Goal: Transaction & Acquisition: Book appointment/travel/reservation

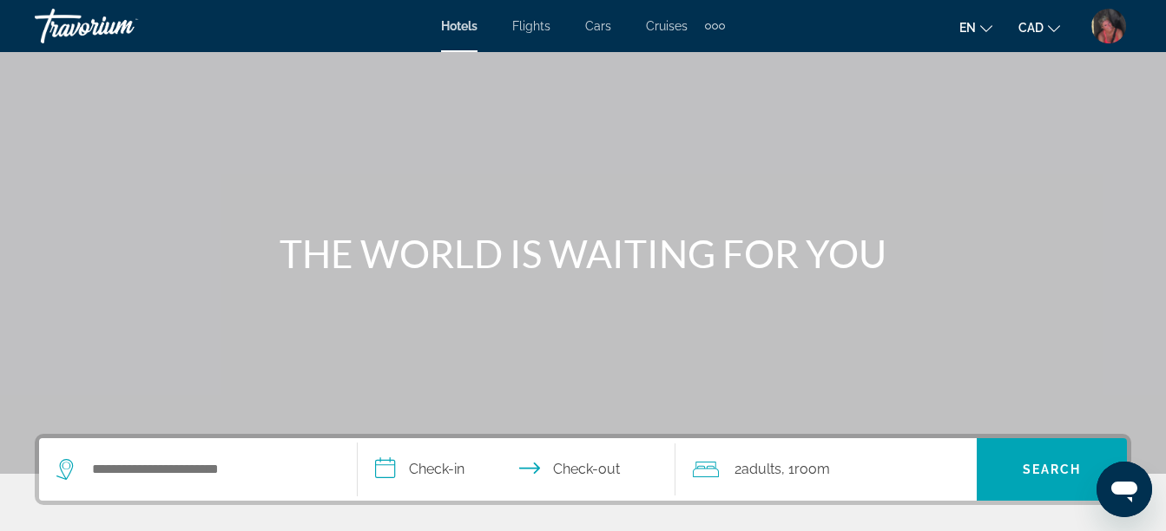
scroll to position [87, 0]
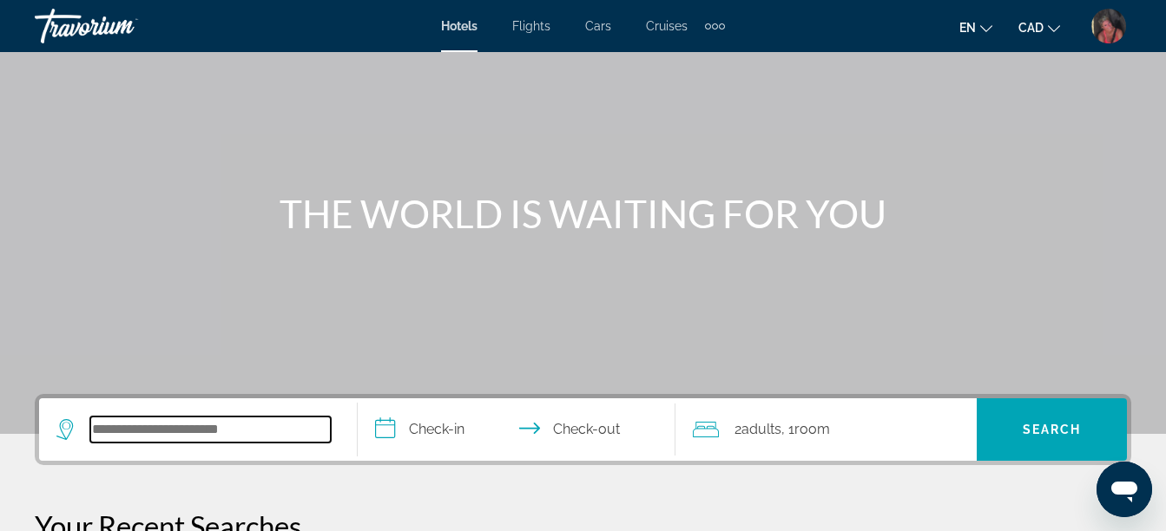
click at [141, 422] on input "Search widget" at bounding box center [210, 430] width 240 height 26
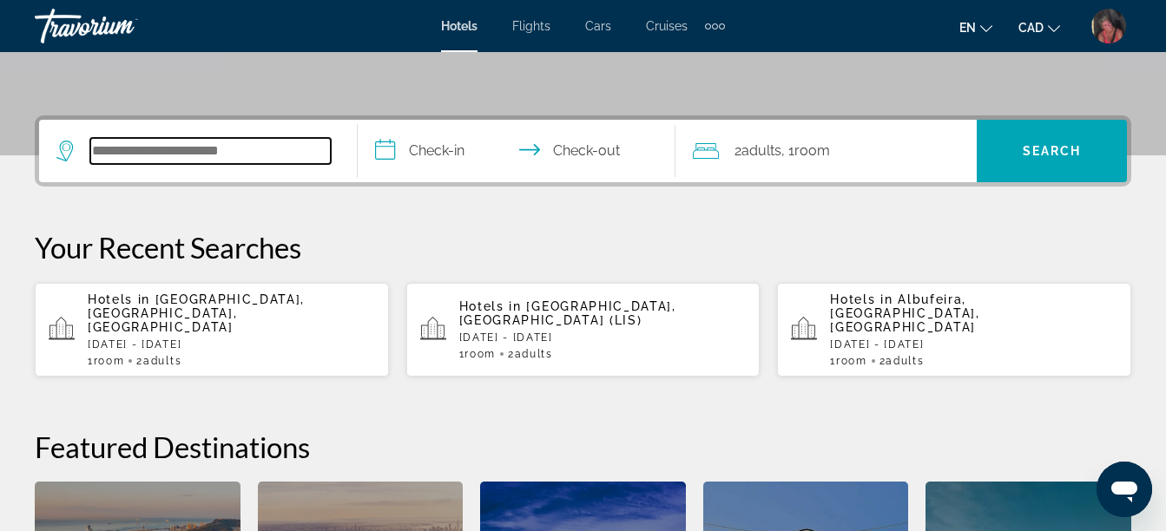
scroll to position [424, 0]
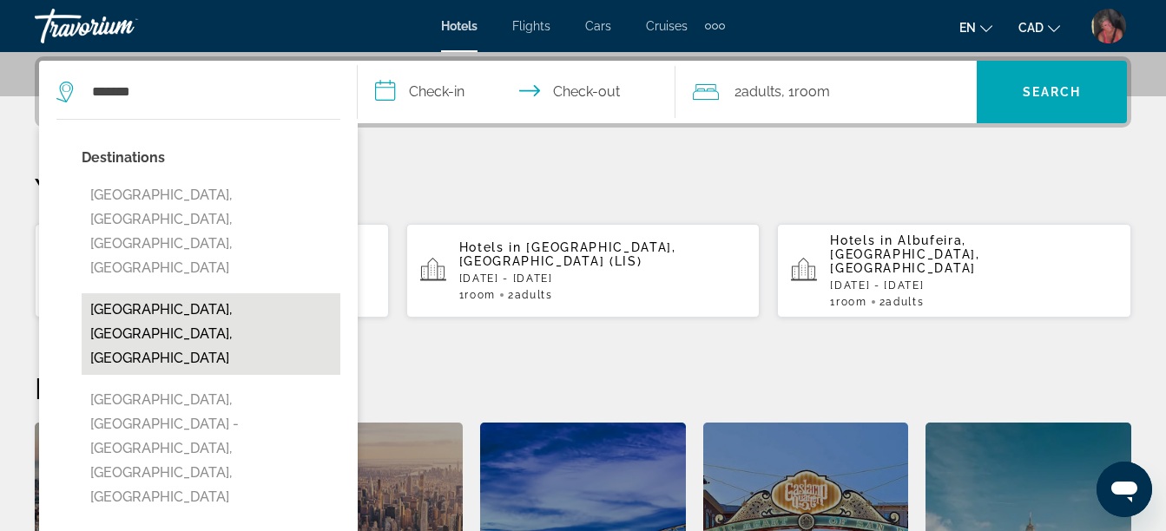
click at [141, 293] on button "[GEOGRAPHIC_DATA], [GEOGRAPHIC_DATA], [GEOGRAPHIC_DATA]" at bounding box center [211, 334] width 259 height 82
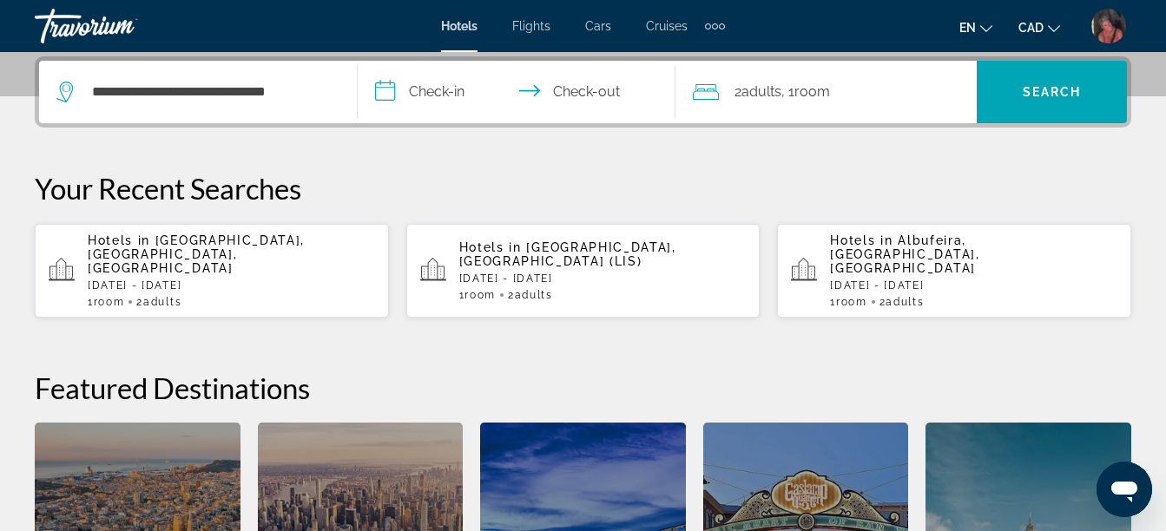
click at [457, 90] on input "**********" at bounding box center [521, 95] width 326 height 68
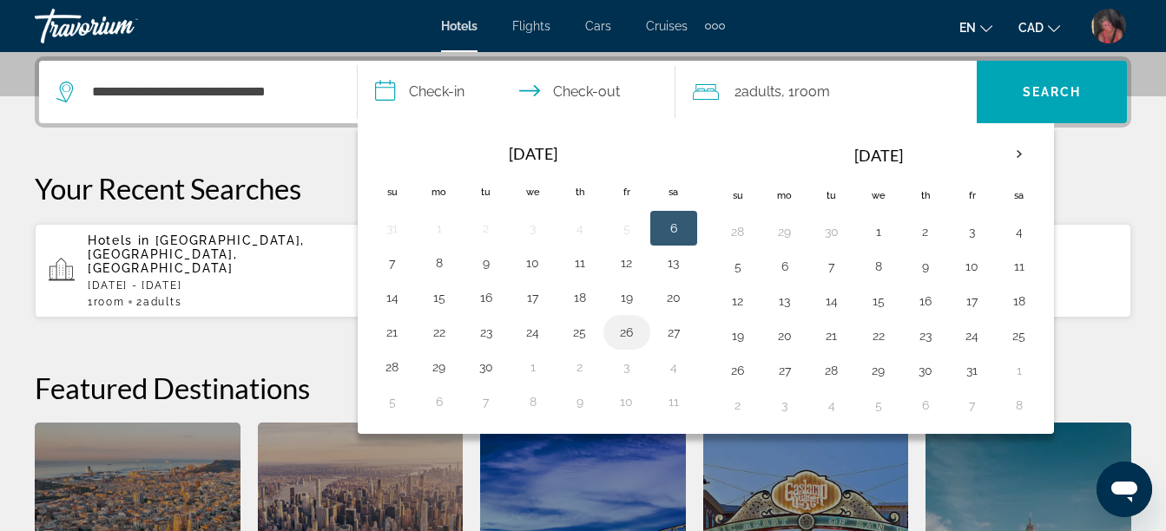
click at [625, 329] on button "26" at bounding box center [627, 332] width 28 height 24
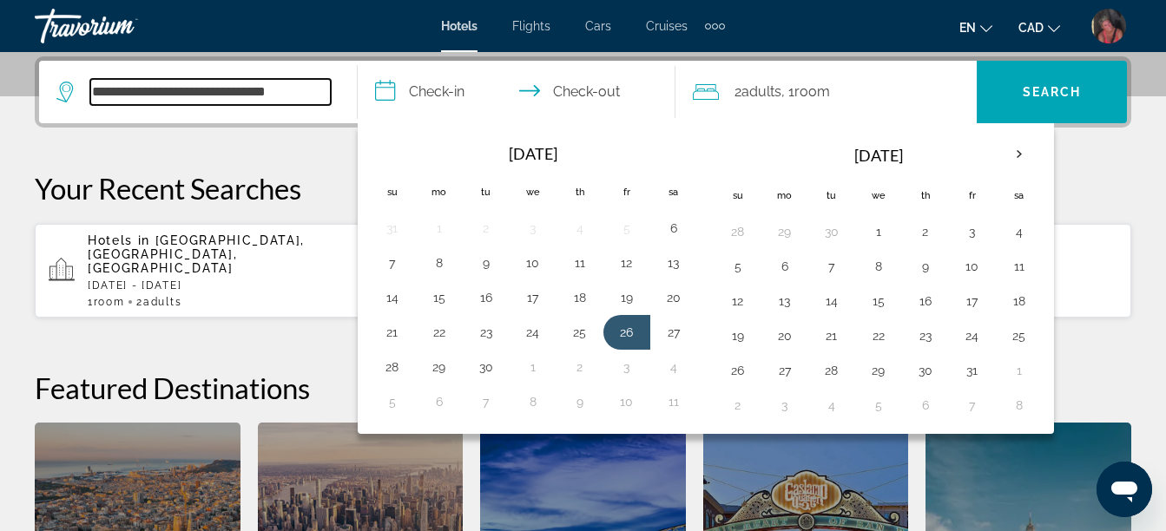
click at [292, 90] on input "**********" at bounding box center [210, 92] width 240 height 26
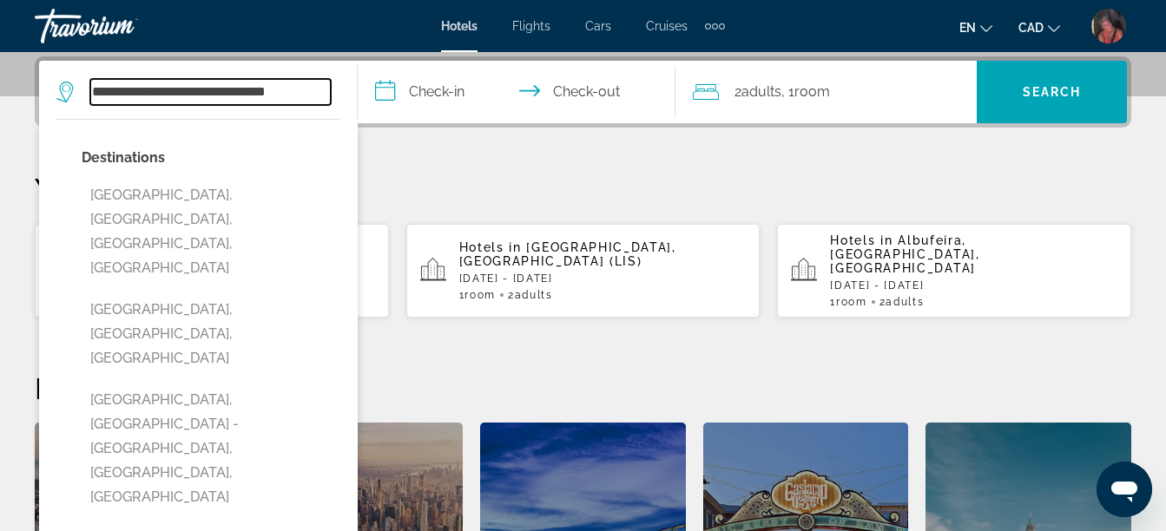
click at [326, 92] on input "**********" at bounding box center [210, 92] width 240 height 26
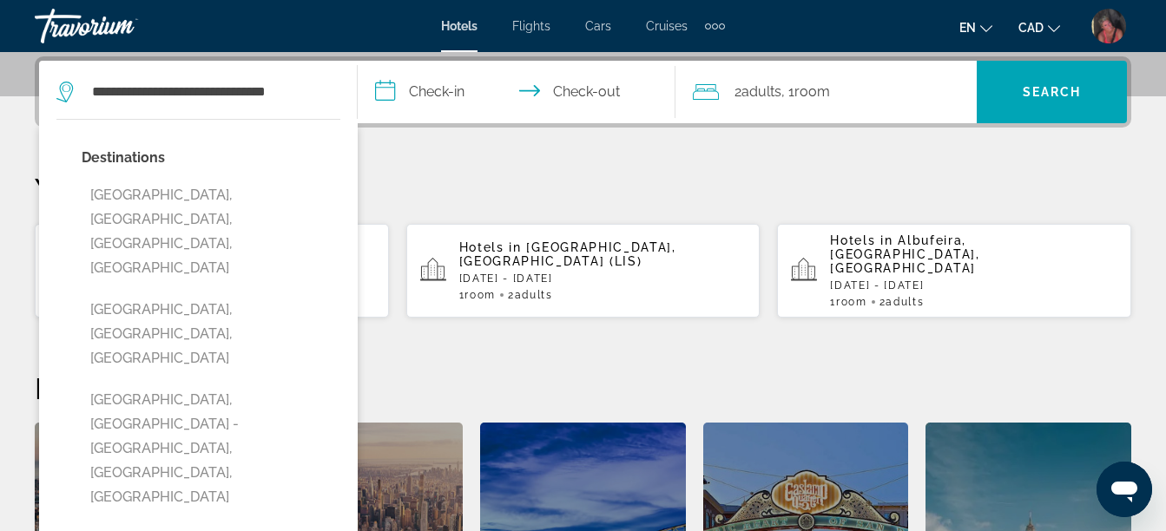
click at [466, 26] on span "Hotels" at bounding box center [459, 26] width 36 height 14
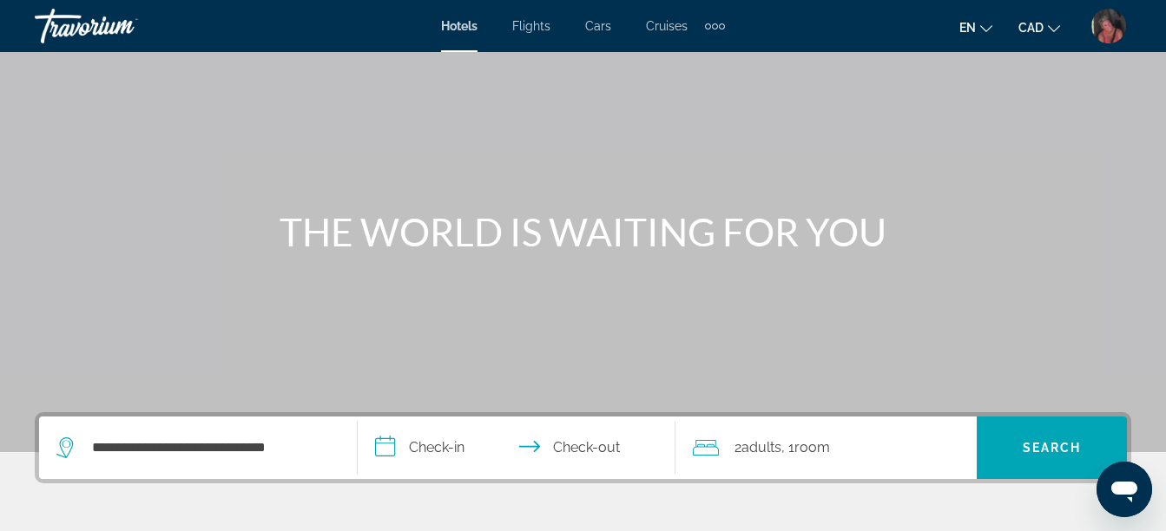
scroll to position [174, 0]
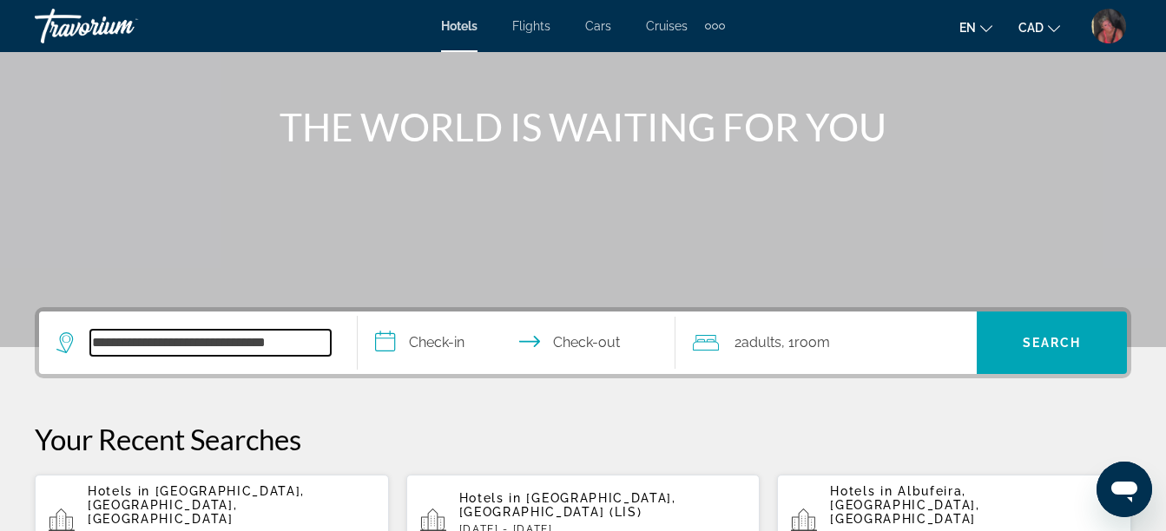
click at [311, 343] on input "**********" at bounding box center [210, 343] width 240 height 26
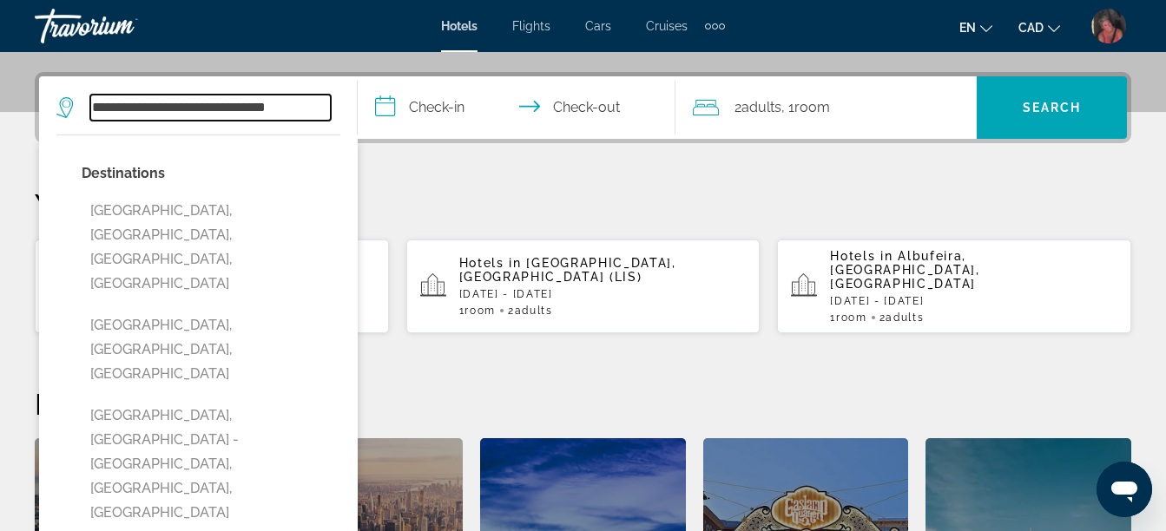
scroll to position [424, 0]
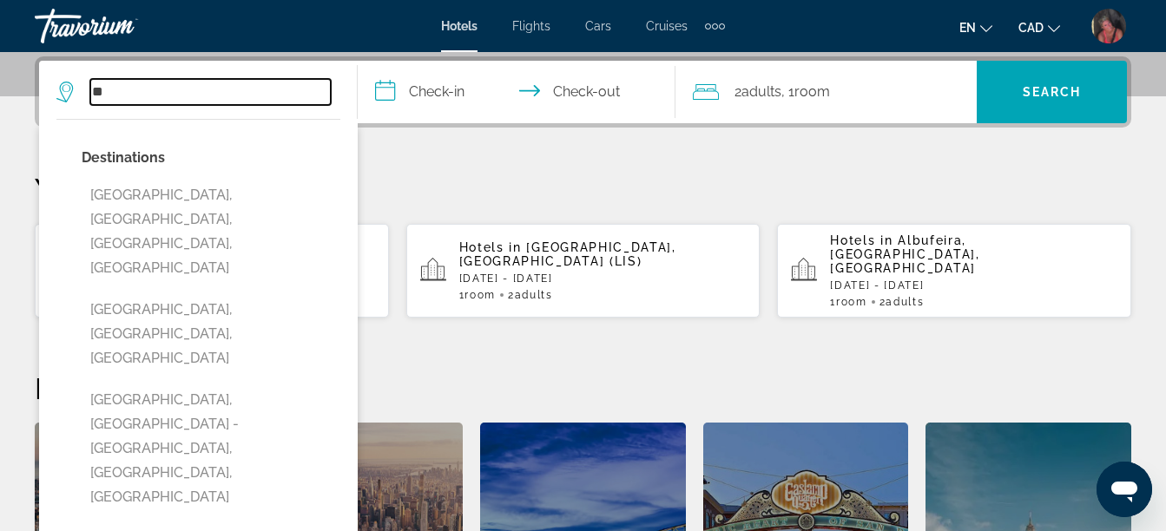
type input "*"
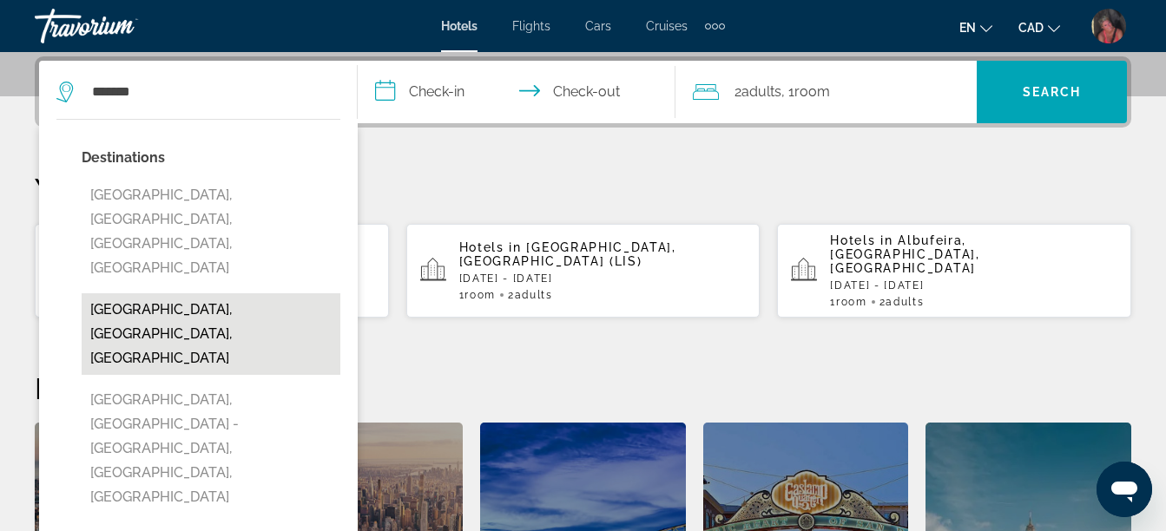
click at [163, 293] on button "[GEOGRAPHIC_DATA], [GEOGRAPHIC_DATA], [GEOGRAPHIC_DATA]" at bounding box center [211, 334] width 259 height 82
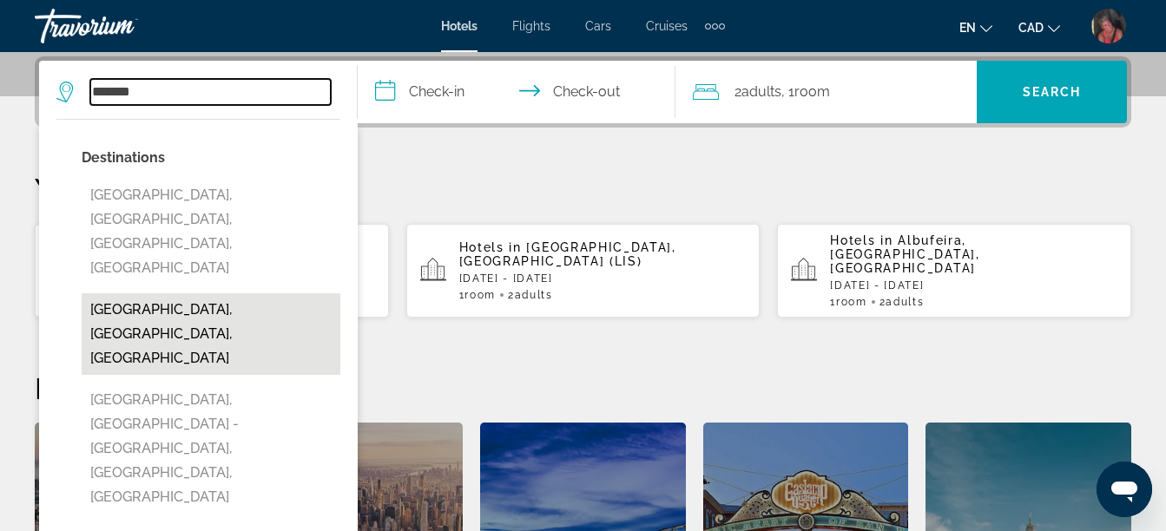
type input "**********"
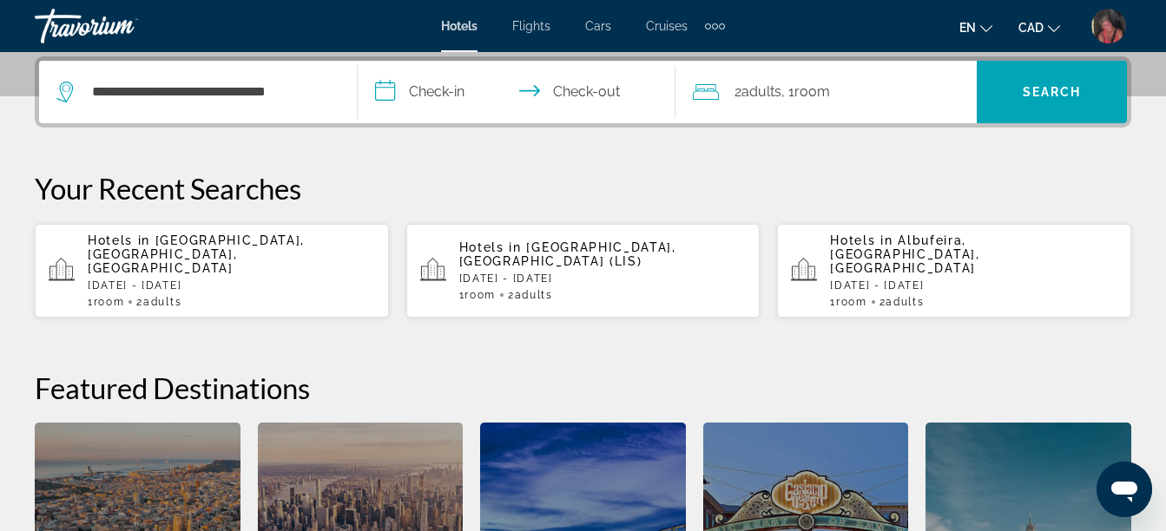
click at [452, 91] on input "**********" at bounding box center [521, 95] width 326 height 68
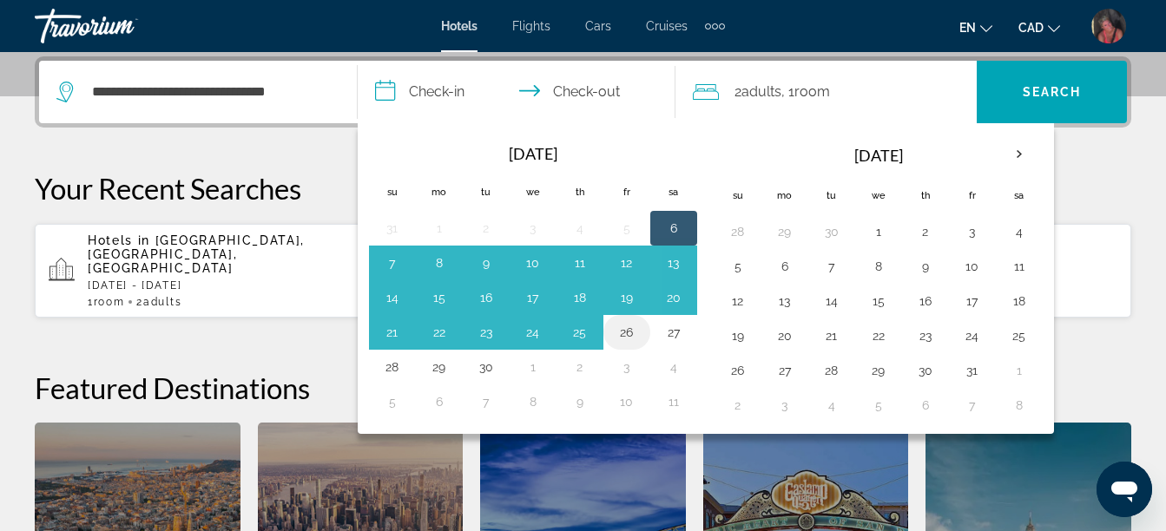
click at [631, 332] on button "26" at bounding box center [627, 332] width 28 height 24
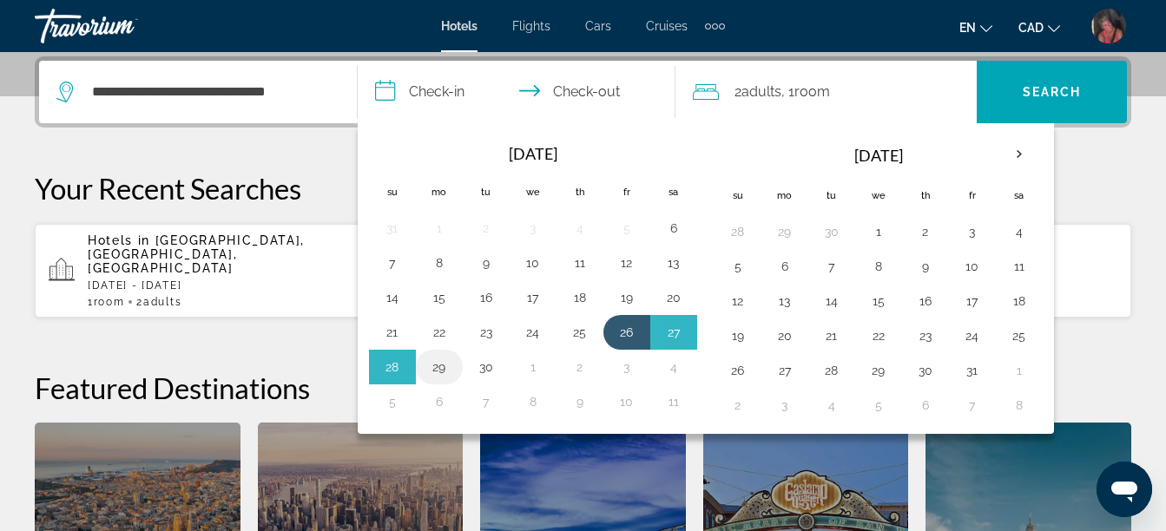
click at [440, 365] on button "29" at bounding box center [439, 367] width 28 height 24
type input "**********"
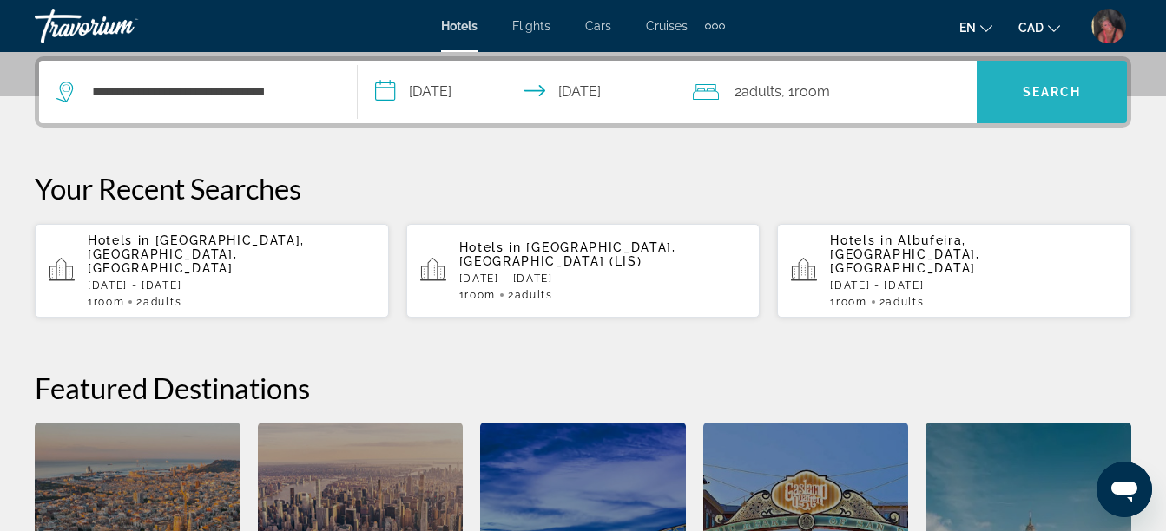
click at [1049, 93] on span "Search" at bounding box center [1052, 92] width 59 height 14
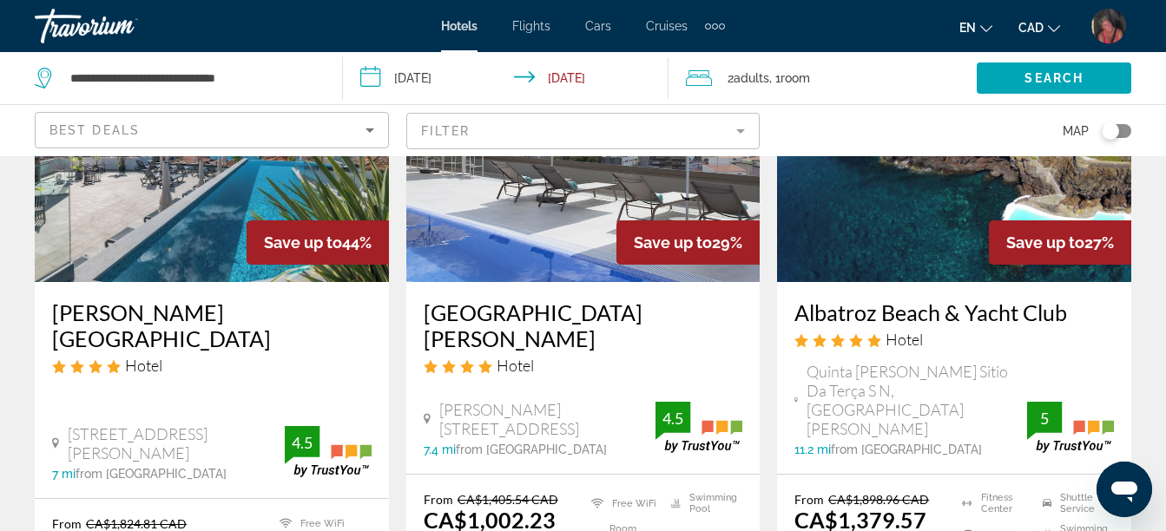
scroll to position [174, 0]
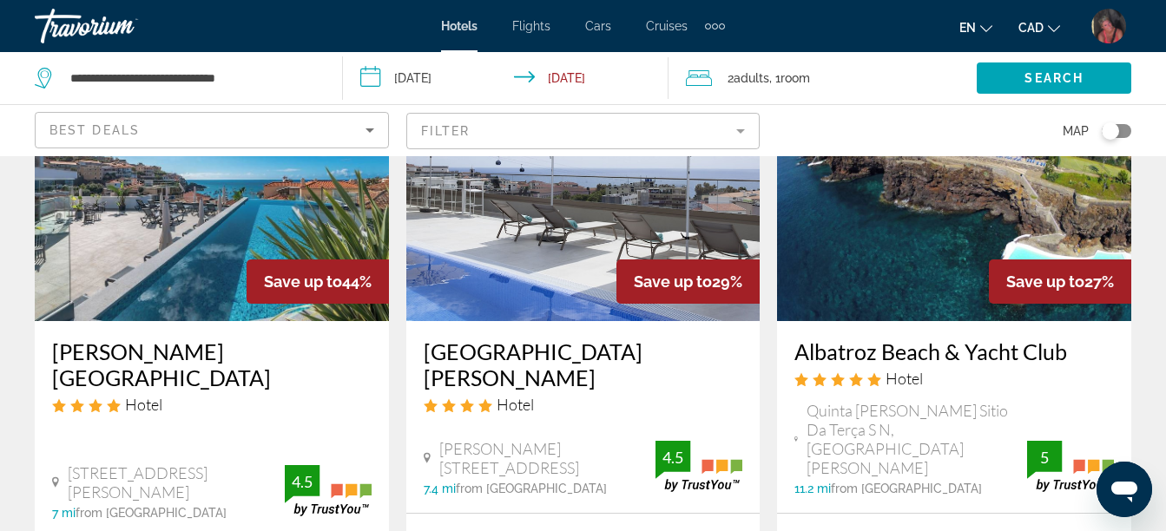
click at [684, 284] on span "Save up to" at bounding box center [673, 282] width 78 height 18
click at [580, 246] on img "Main content" at bounding box center [583, 182] width 354 height 278
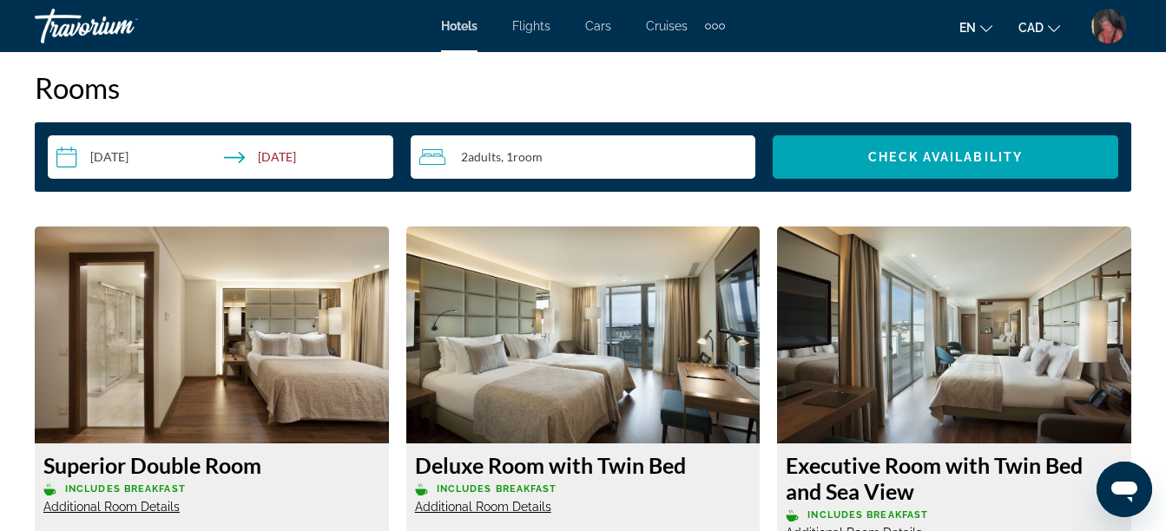
scroll to position [2517, 0]
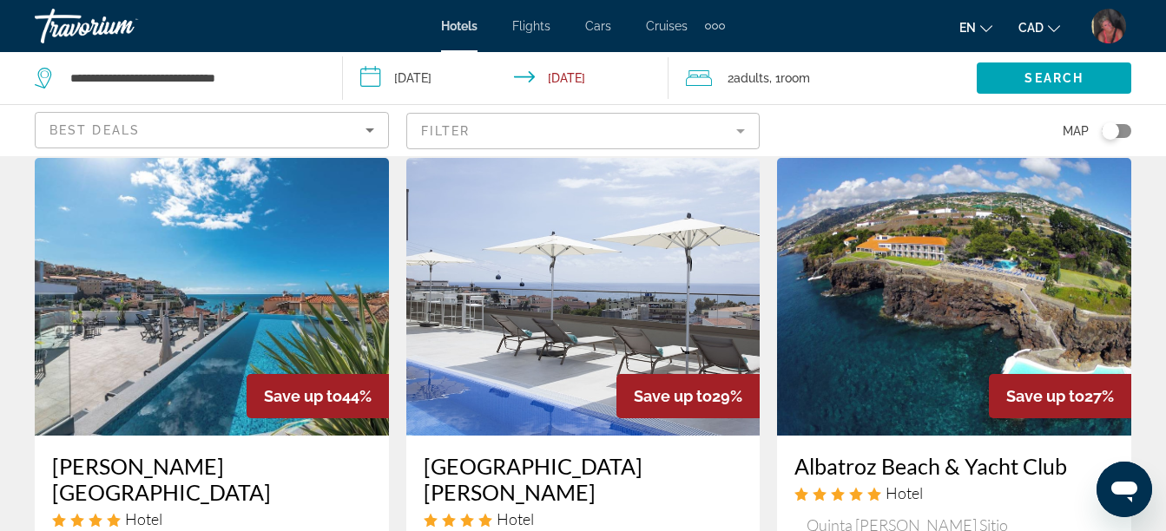
scroll to position [87, 0]
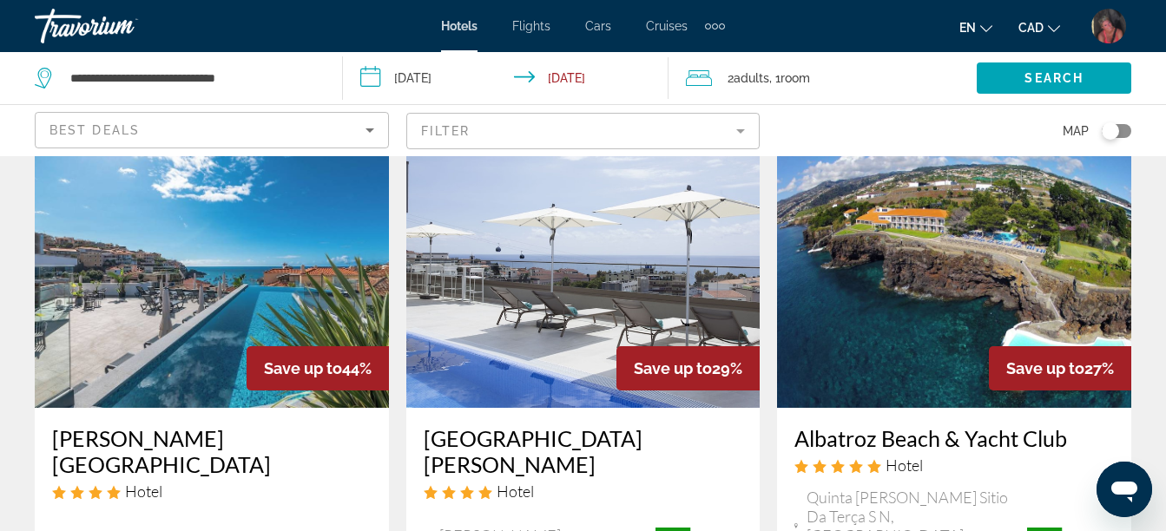
click at [287, 331] on img "Main content" at bounding box center [212, 269] width 354 height 278
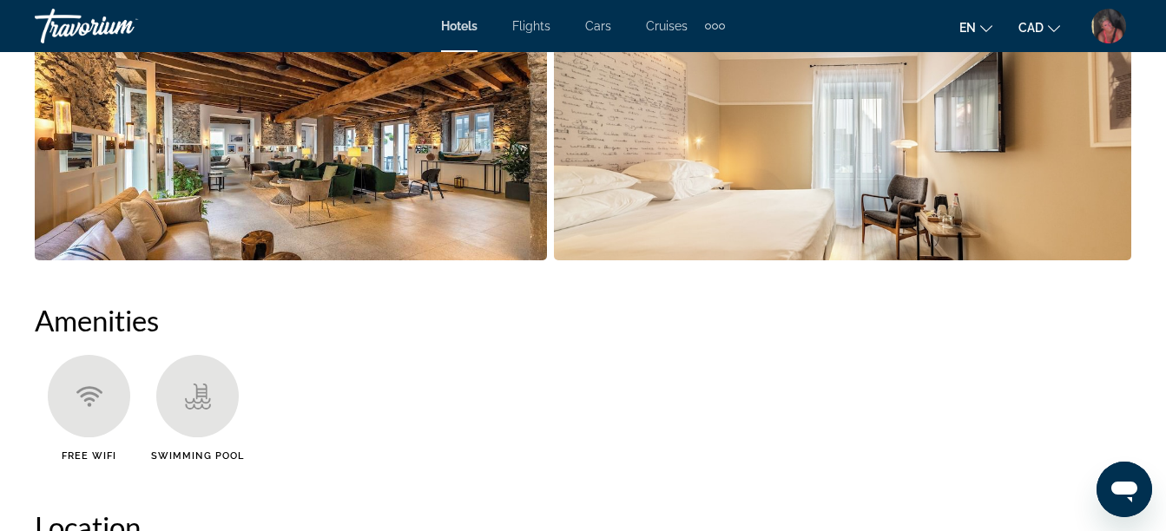
scroll to position [1736, 0]
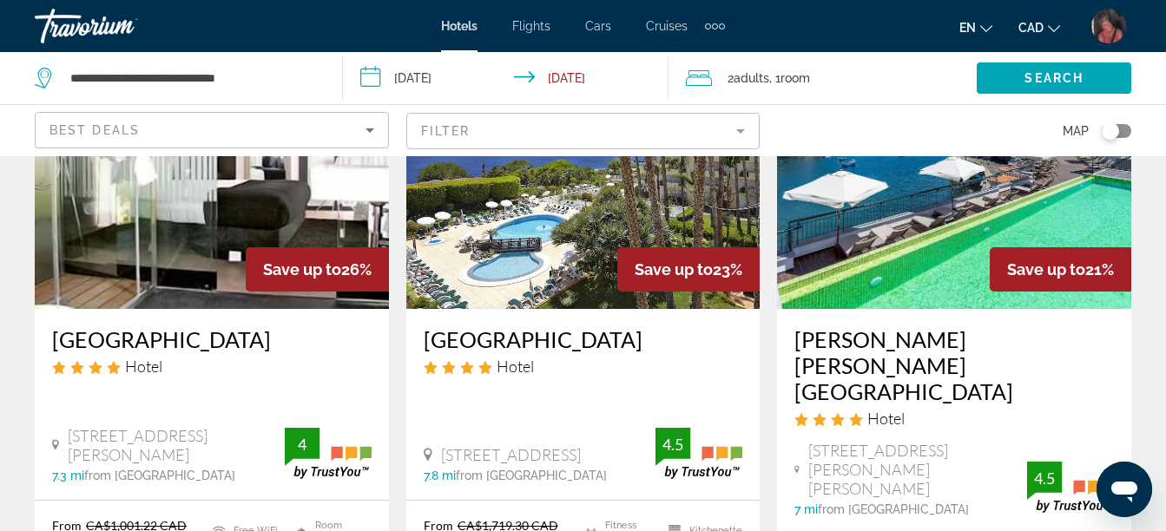
scroll to position [955, 0]
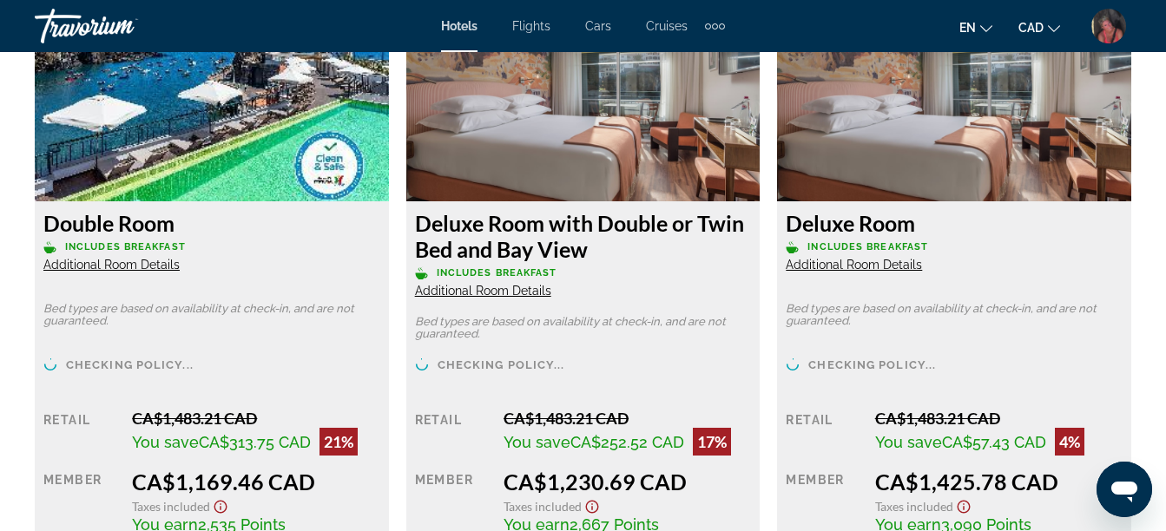
scroll to position [2778, 0]
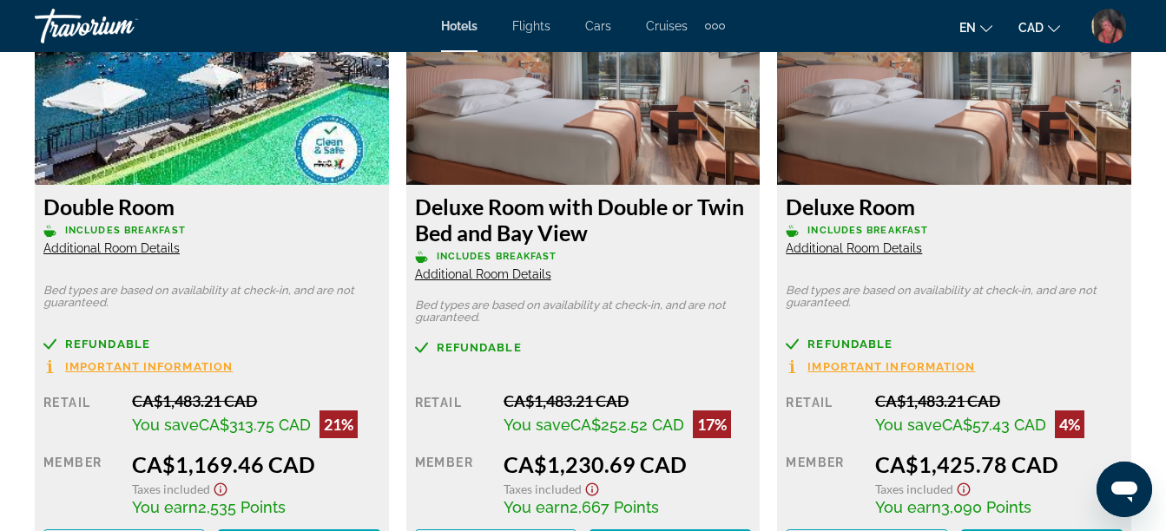
click at [142, 247] on span "Additional Room Details" at bounding box center [111, 248] width 136 height 14
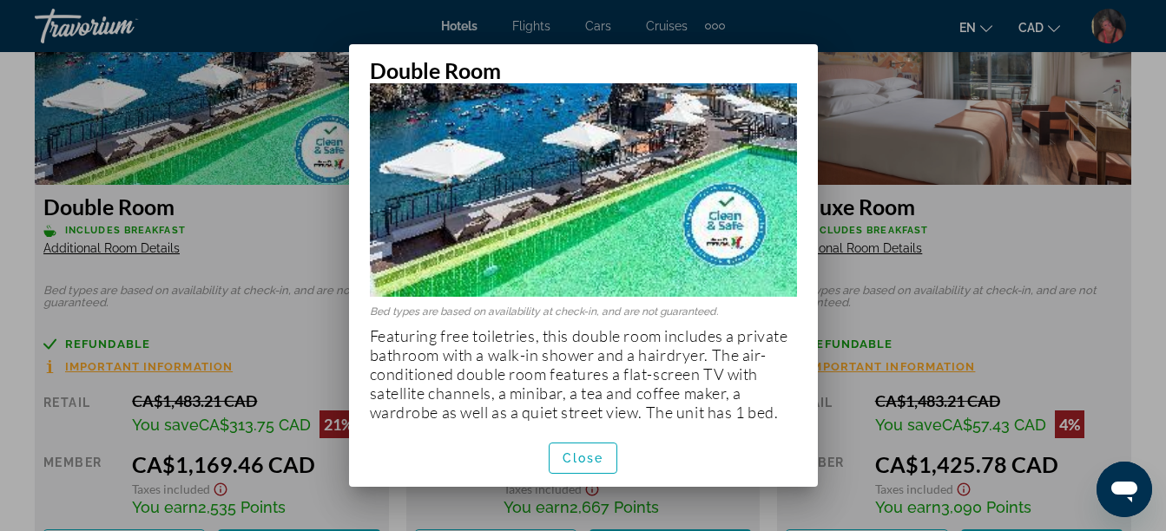
scroll to position [134, 0]
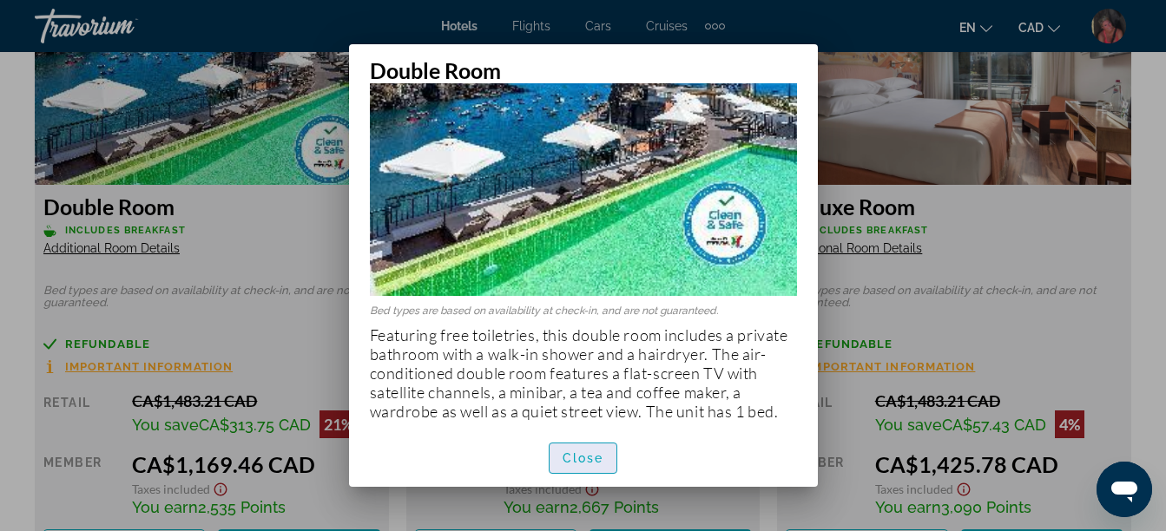
click at [590, 458] on span "Close" at bounding box center [583, 458] width 42 height 14
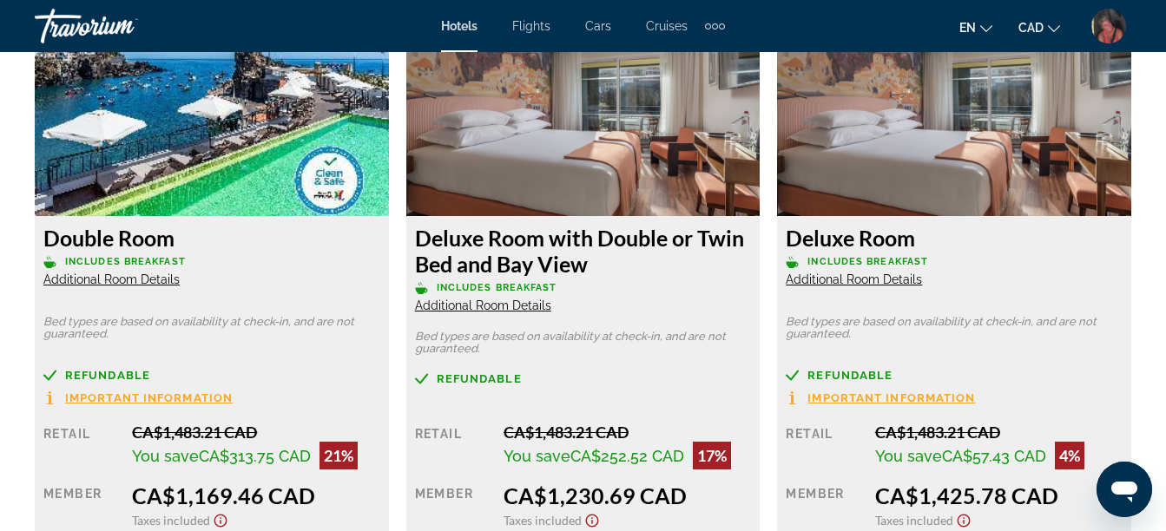
scroll to position [2778, 0]
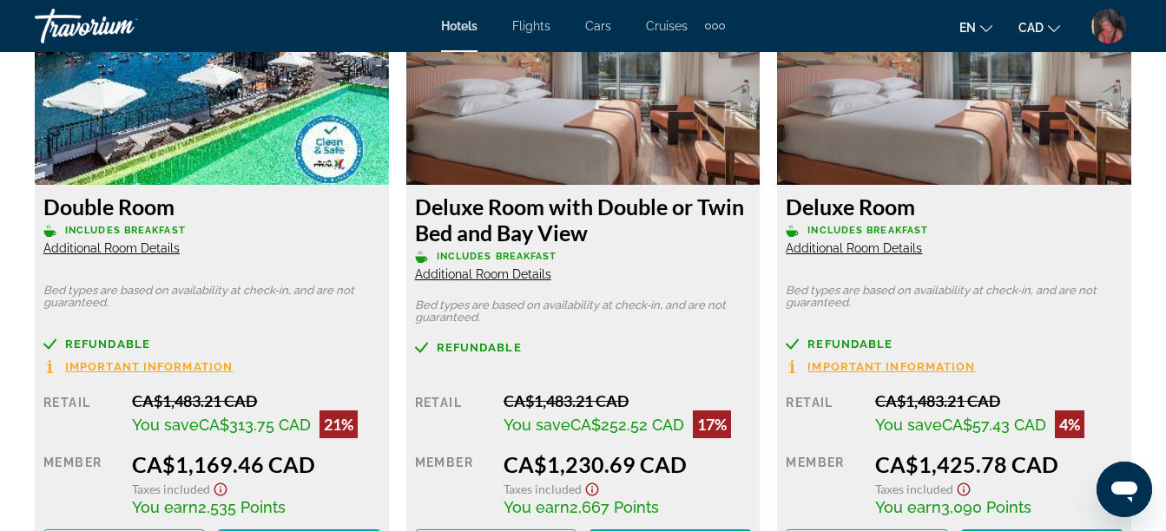
click at [535, 271] on span "Additional Room Details" at bounding box center [483, 274] width 136 height 14
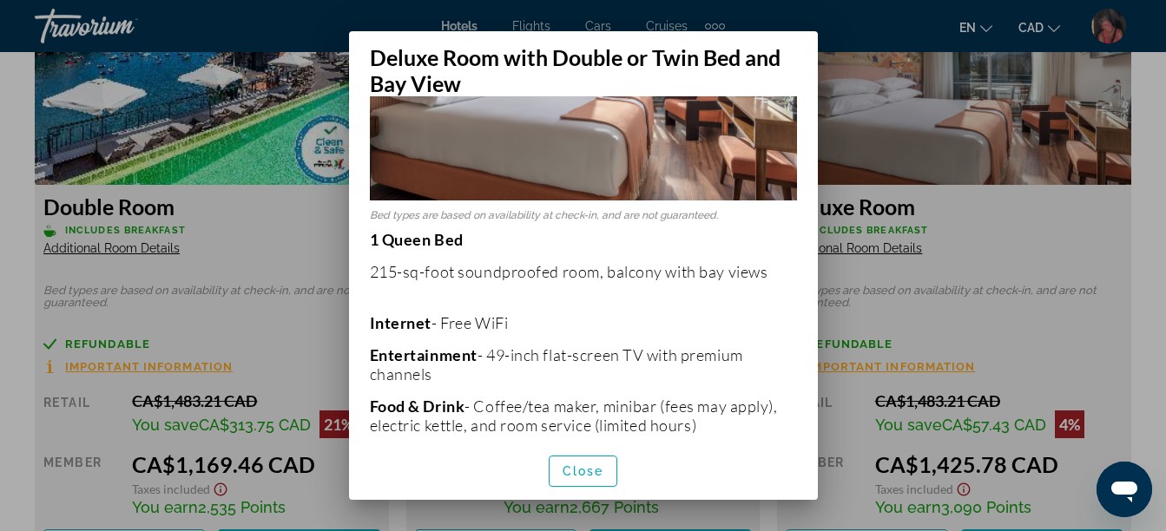
scroll to position [174, 0]
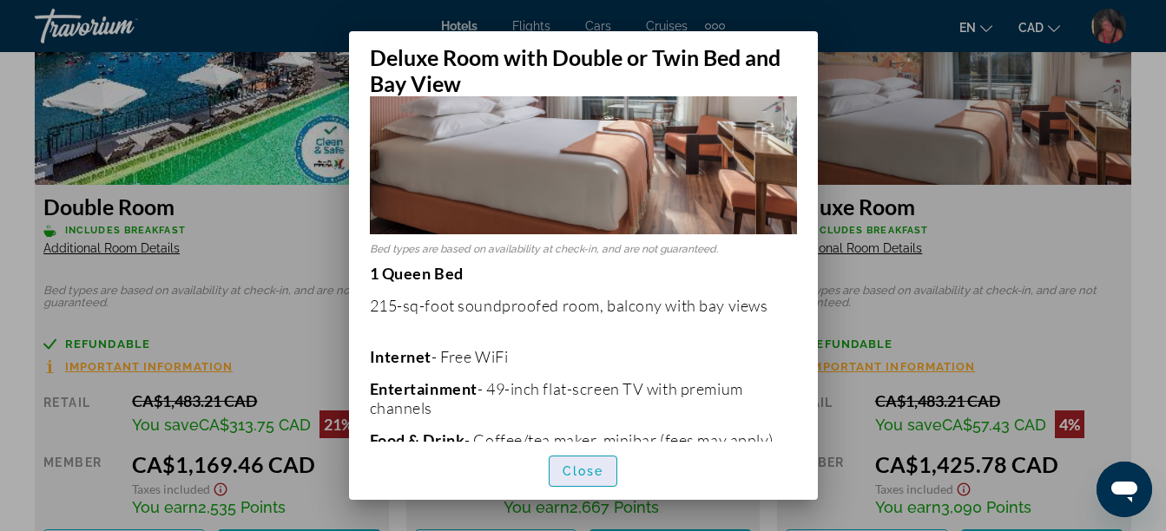
click at [599, 467] on span "Close" at bounding box center [583, 471] width 42 height 14
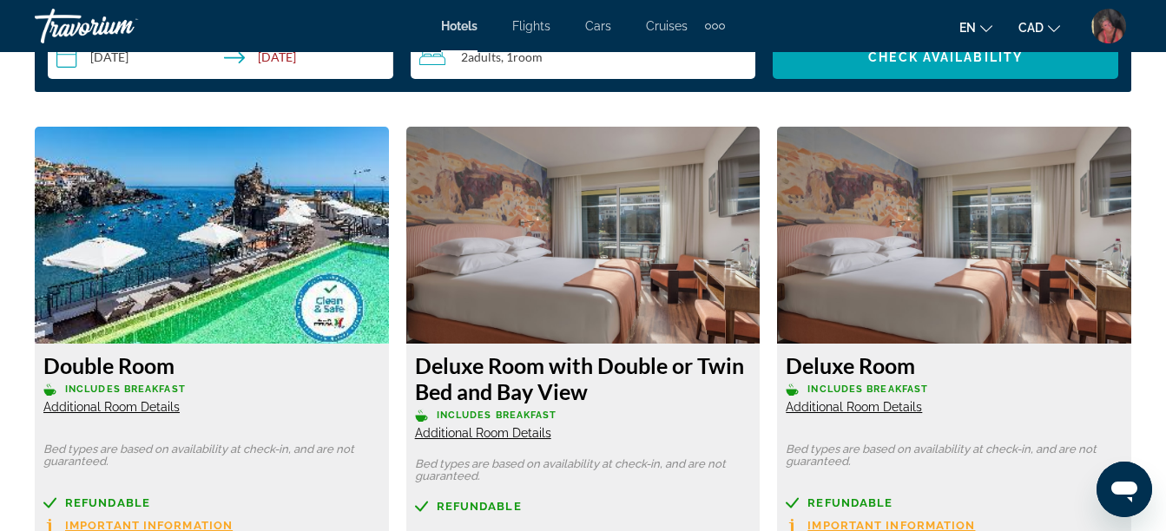
scroll to position [2604, 0]
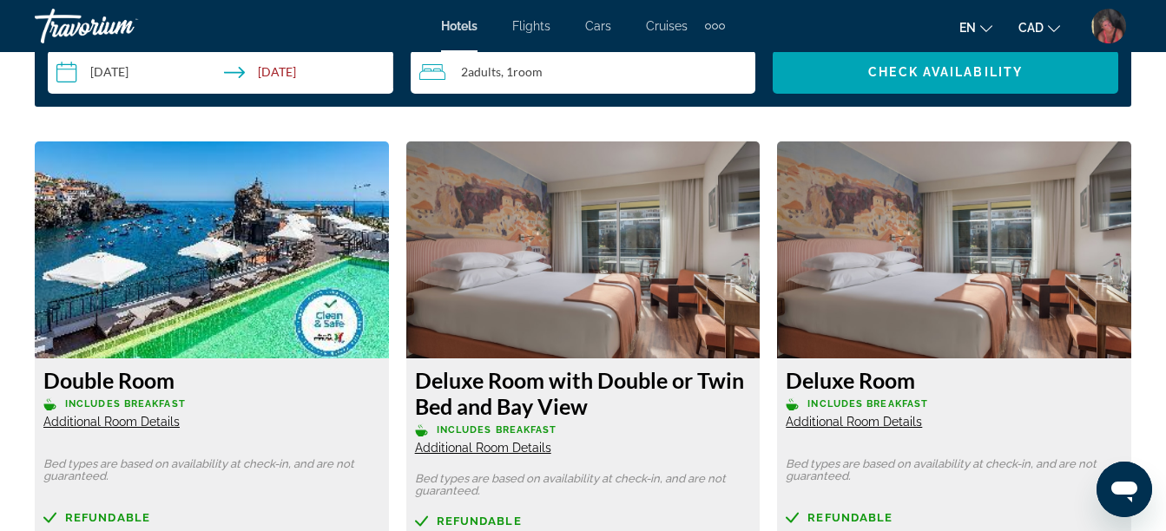
click at [861, 420] on span "Additional Room Details" at bounding box center [854, 422] width 136 height 14
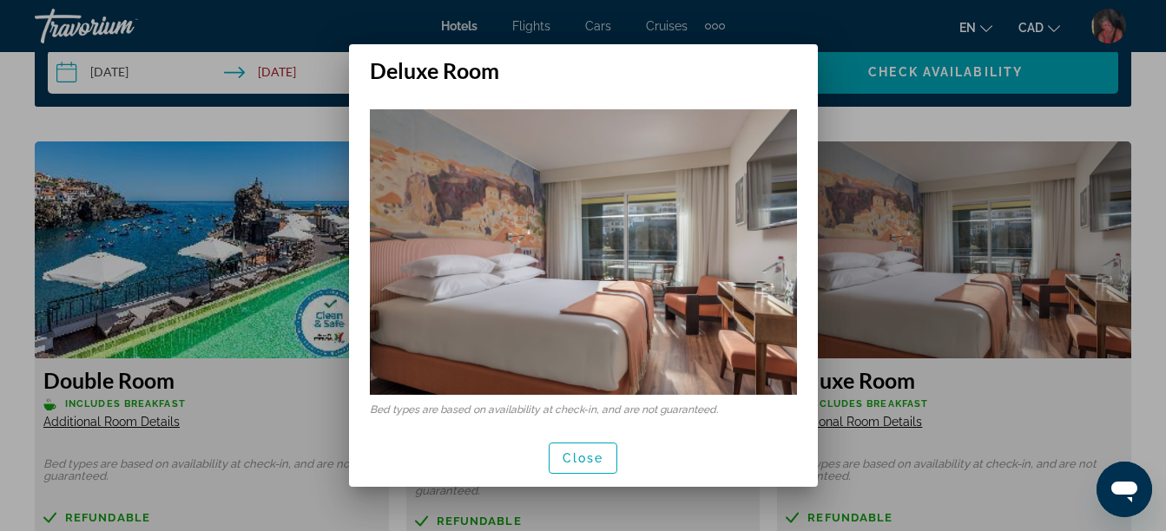
scroll to position [0, 0]
click at [592, 443] on span "button" at bounding box center [583, 458] width 68 height 42
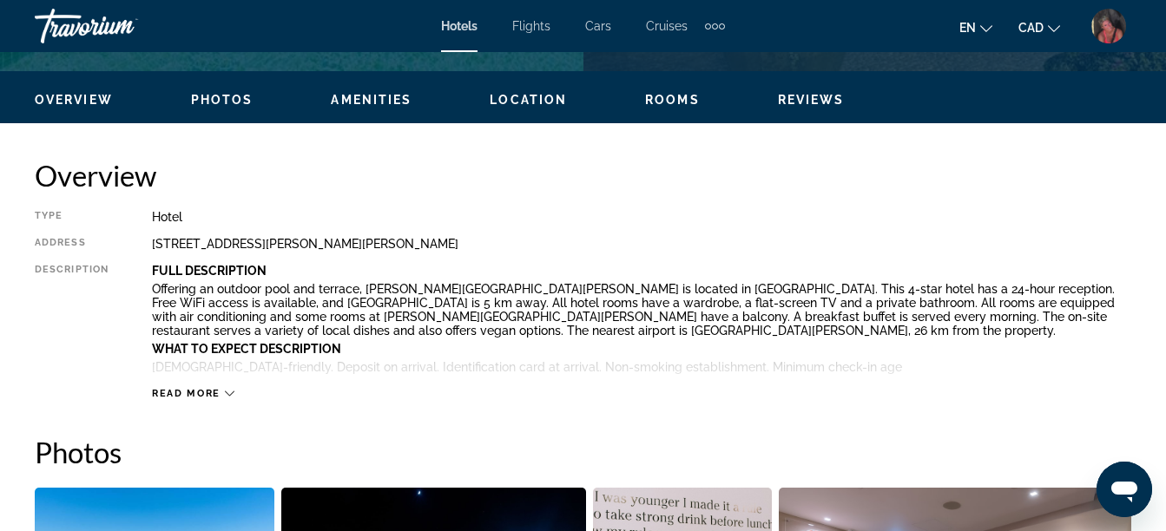
scroll to position [521, 0]
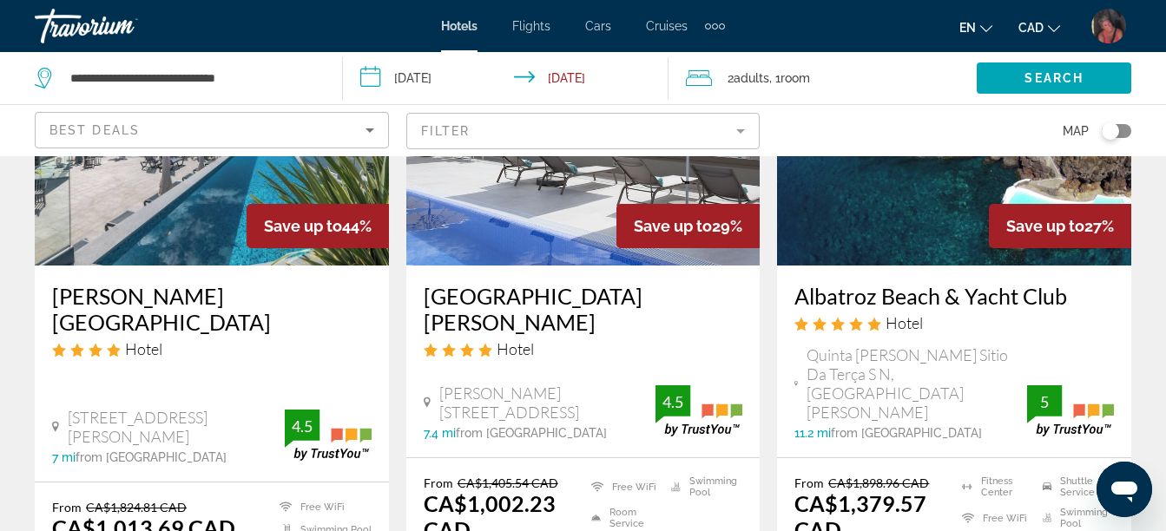
scroll to position [347, 0]
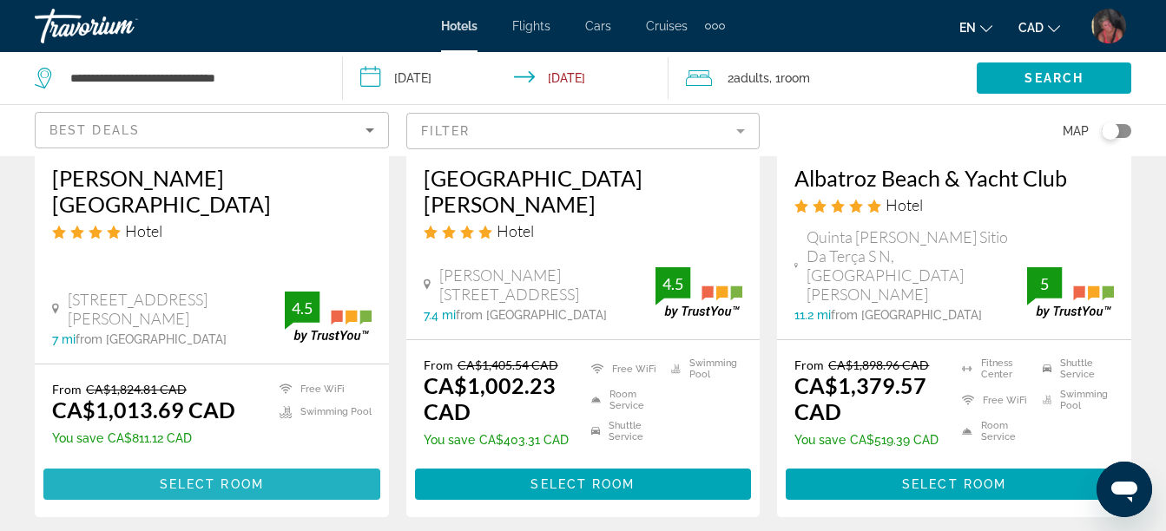
click at [215, 477] on span "Select Room" at bounding box center [212, 484] width 104 height 14
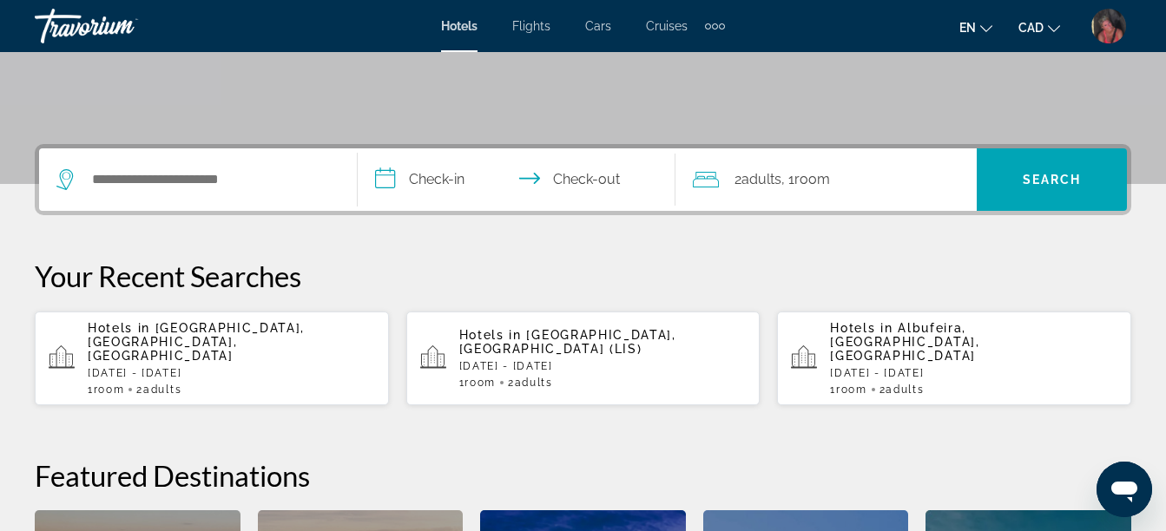
scroll to position [347, 0]
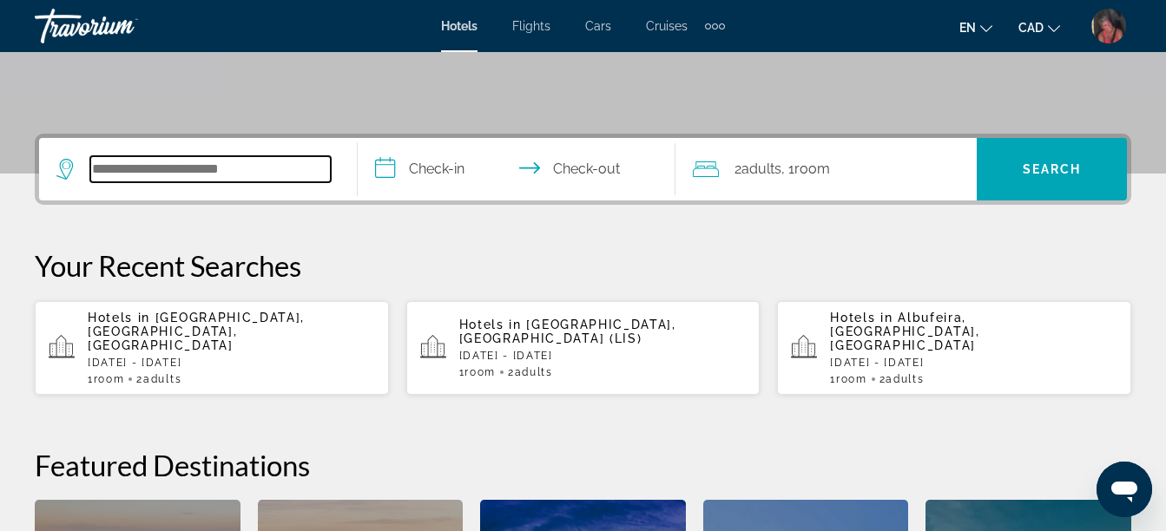
click at [191, 168] on input "Search widget" at bounding box center [210, 169] width 240 height 26
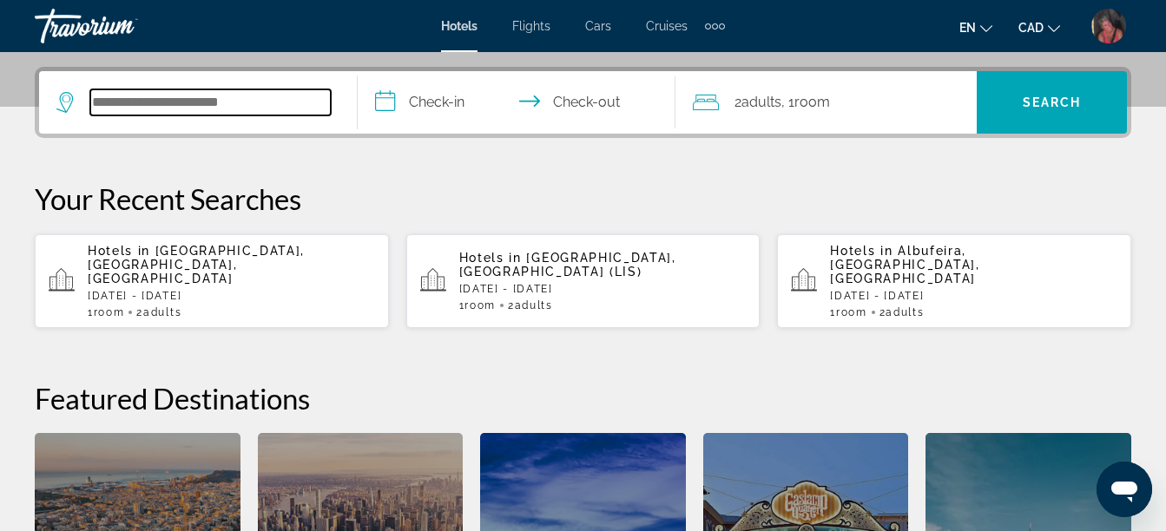
scroll to position [424, 0]
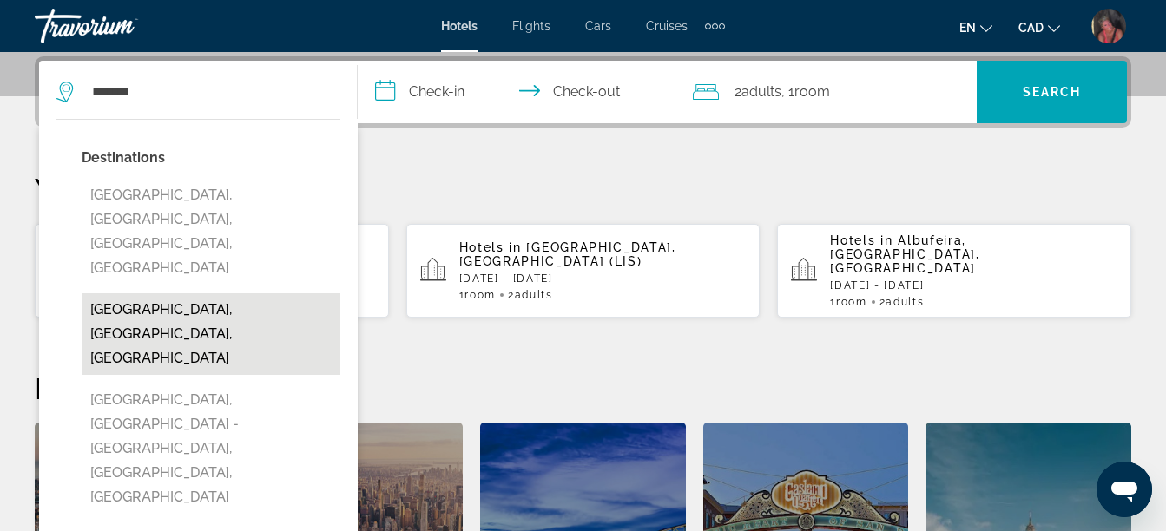
click at [157, 293] on button "[GEOGRAPHIC_DATA], [GEOGRAPHIC_DATA], [GEOGRAPHIC_DATA]" at bounding box center [211, 334] width 259 height 82
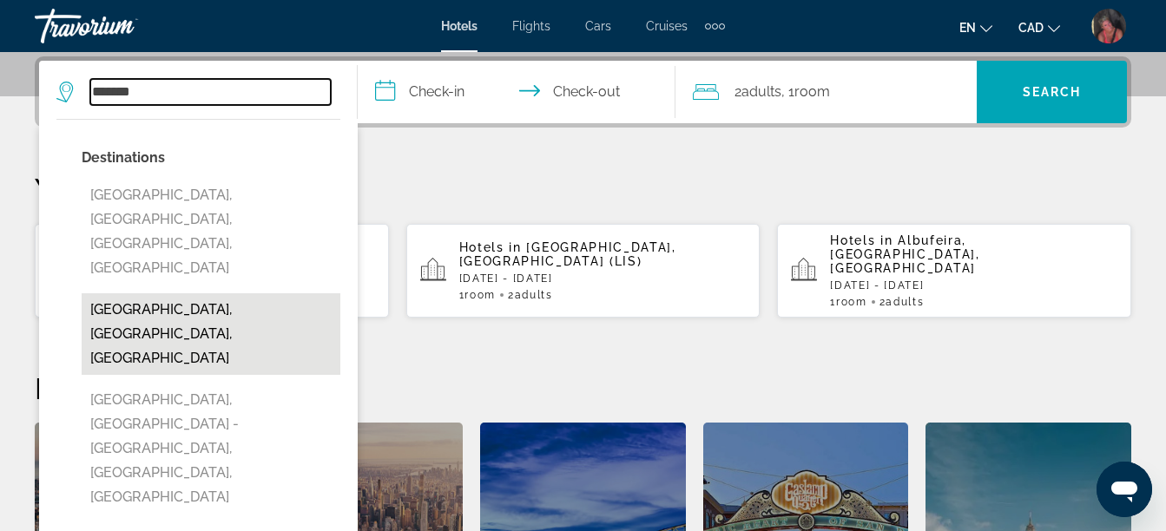
type input "**********"
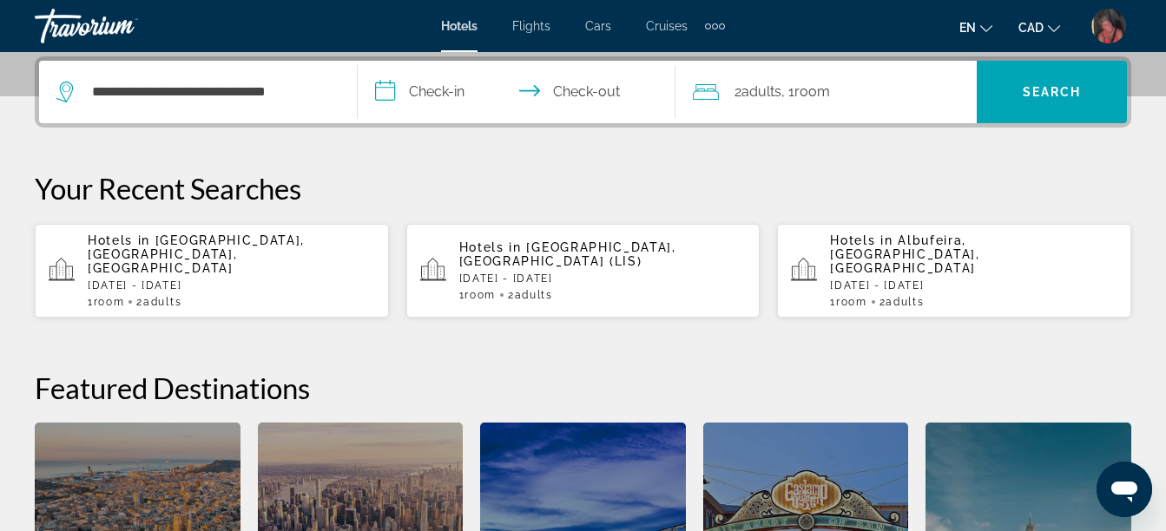
click at [431, 92] on input "**********" at bounding box center [521, 95] width 326 height 68
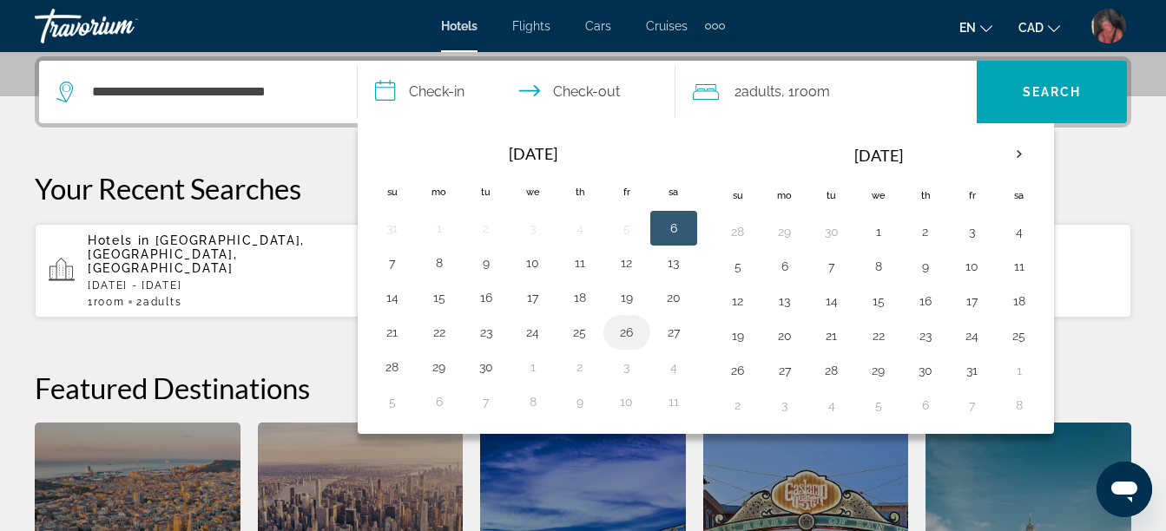
click at [626, 331] on button "26" at bounding box center [627, 332] width 28 height 24
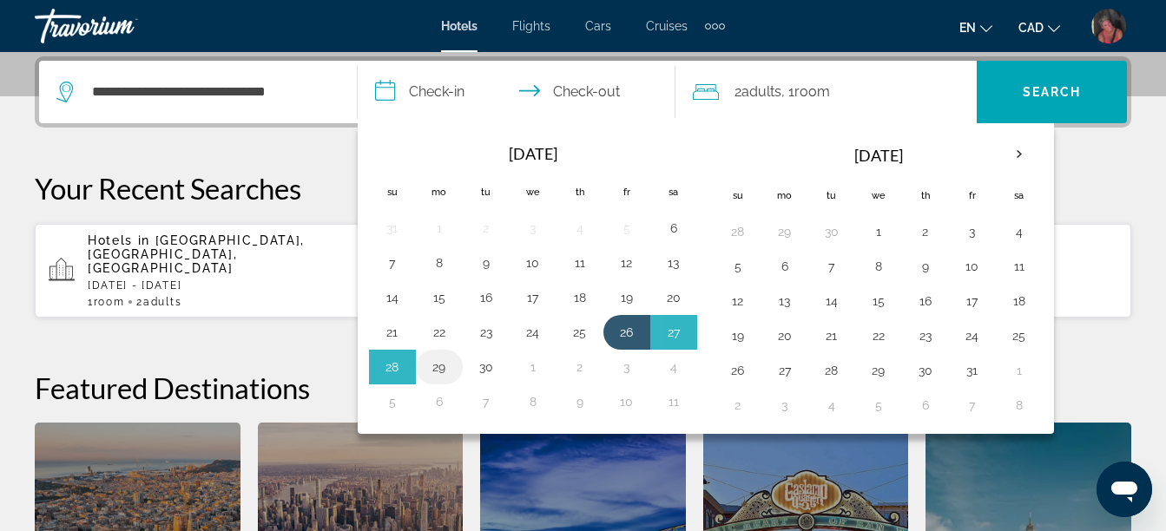
click at [436, 362] on button "29" at bounding box center [439, 367] width 28 height 24
type input "**********"
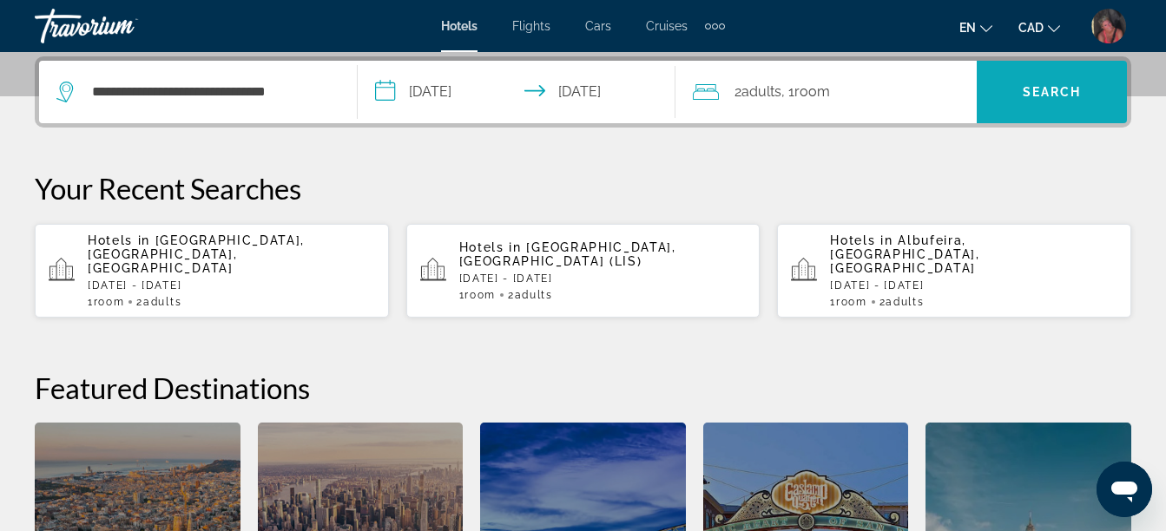
click at [1030, 89] on span "Search" at bounding box center [1052, 92] width 59 height 14
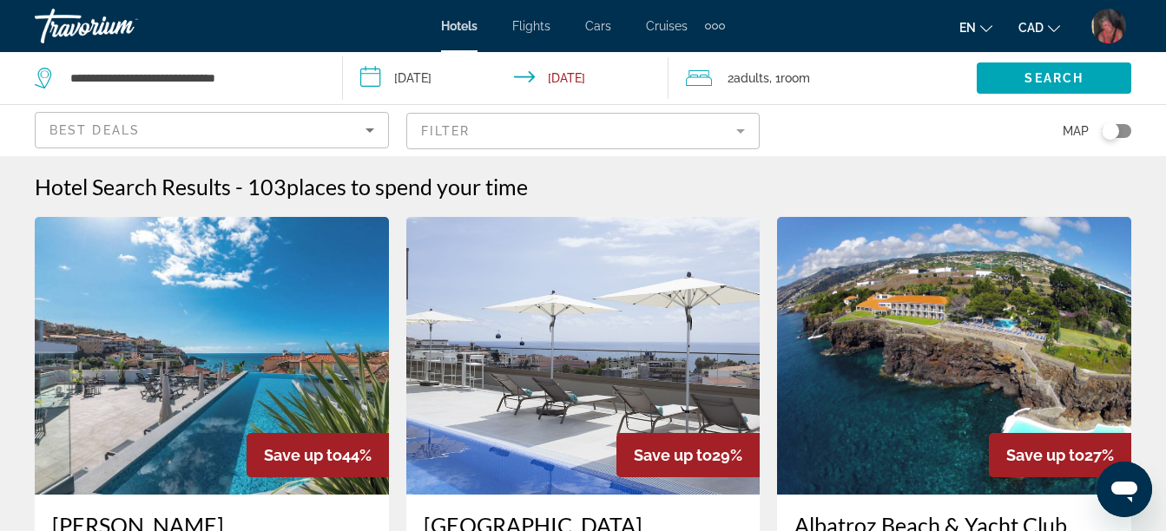
scroll to position [87, 0]
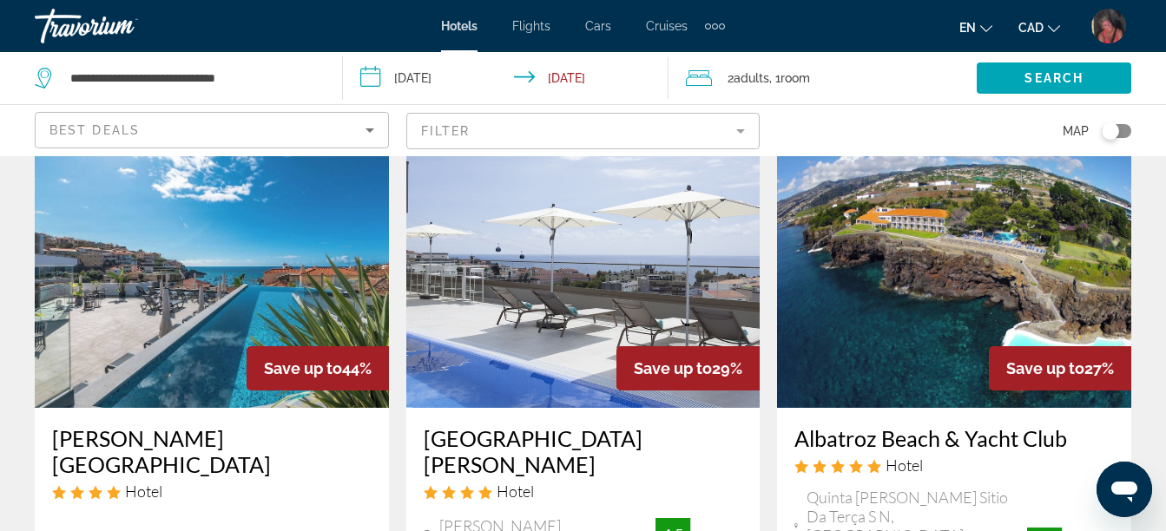
click at [220, 280] on img "Main content" at bounding box center [212, 269] width 354 height 278
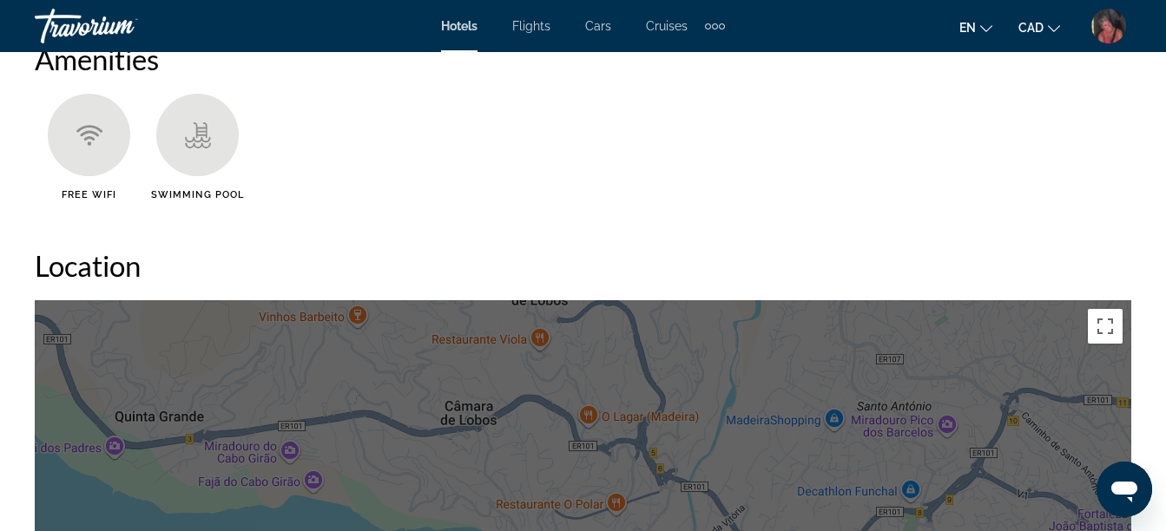
scroll to position [1736, 0]
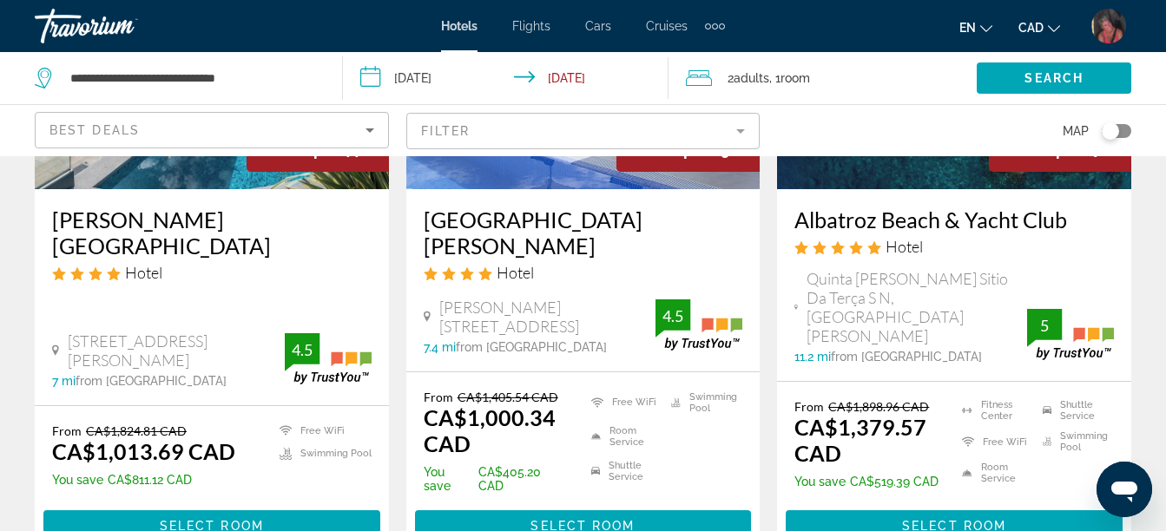
scroll to position [347, 0]
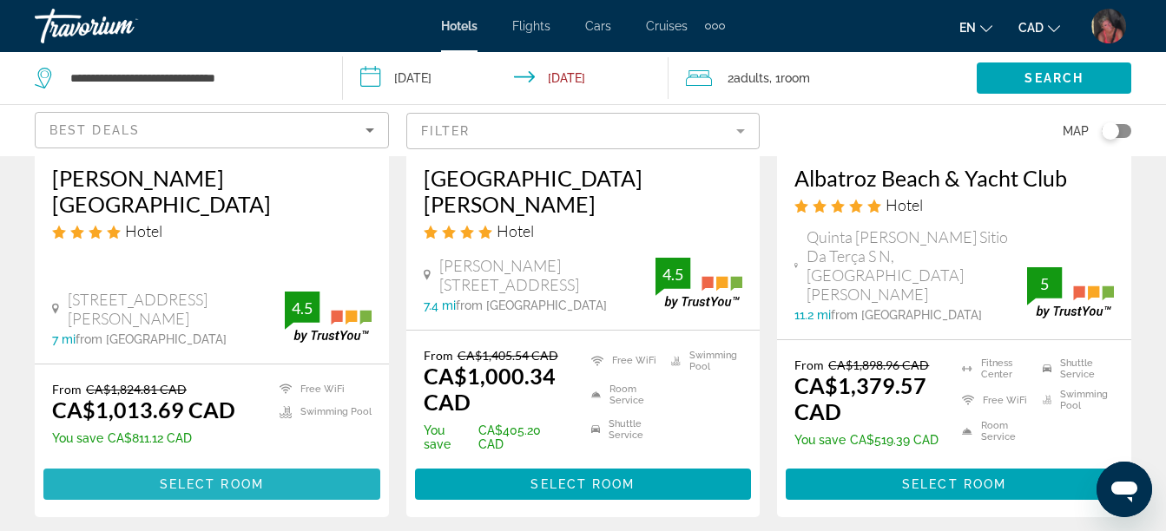
click at [250, 477] on span "Select Room" at bounding box center [212, 484] width 104 height 14
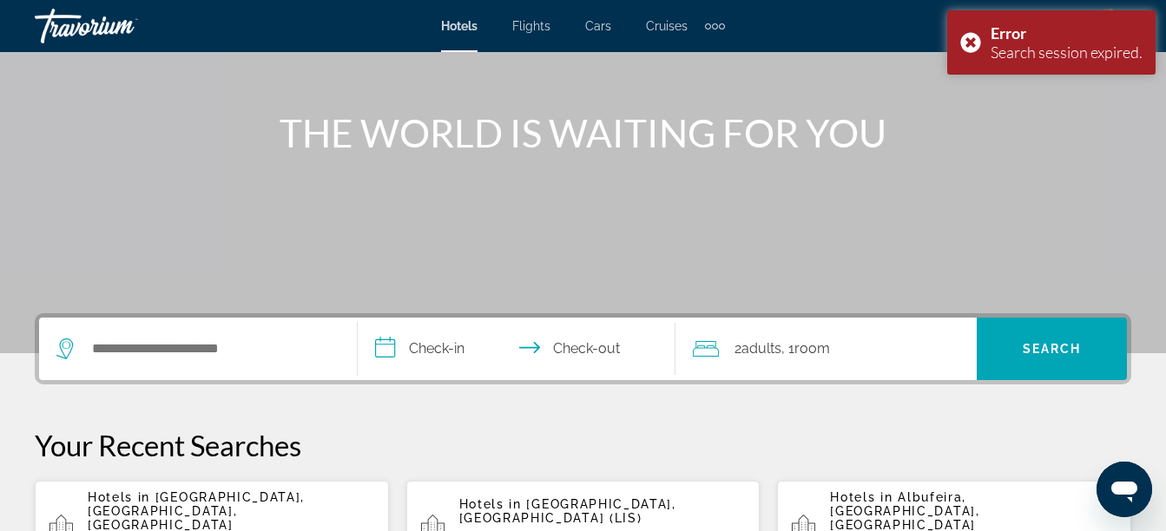
scroll to position [174, 0]
